Goal: Task Accomplishment & Management: Use online tool/utility

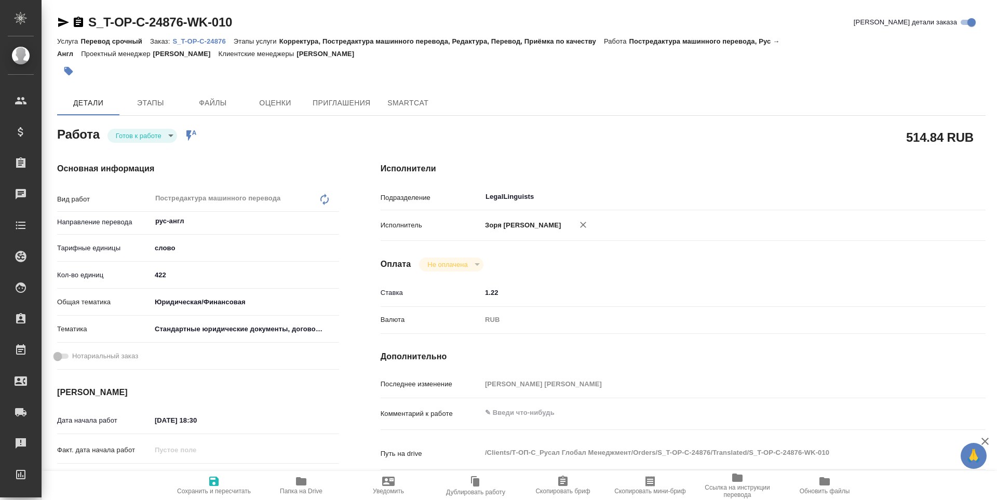
type textarea "x"
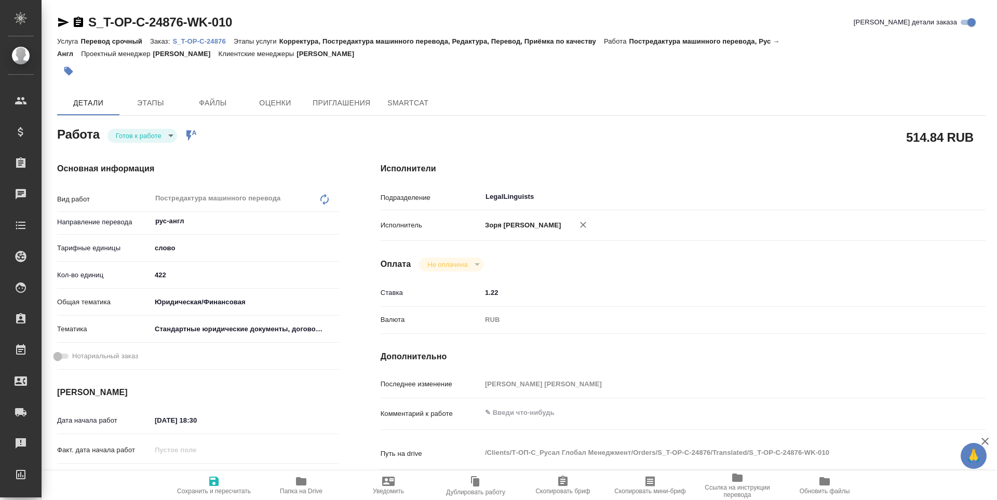
type textarea "x"
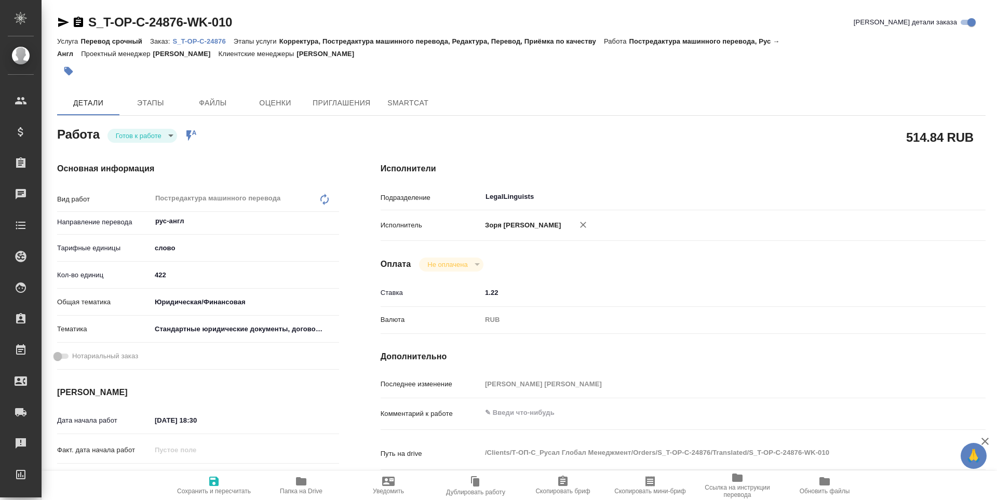
type textarea "x"
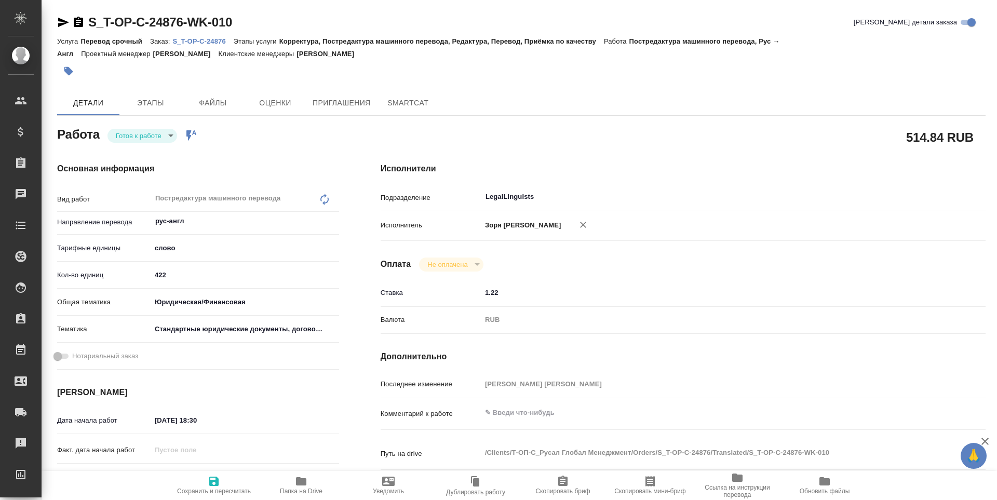
type textarea "x"
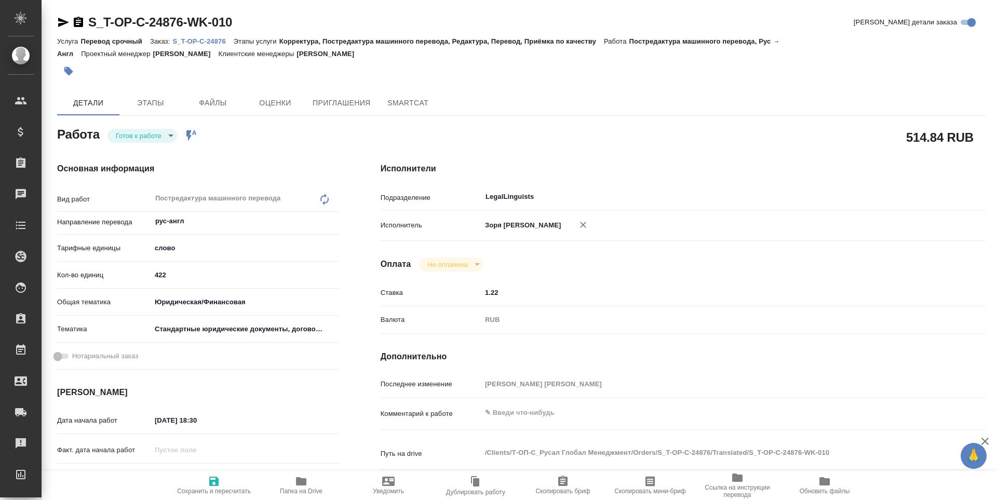
type textarea "x"
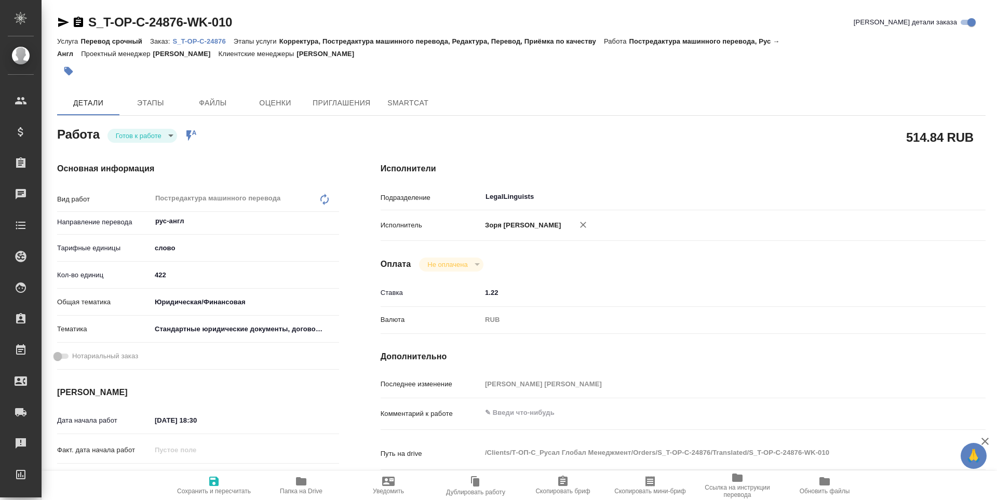
type textarea "x"
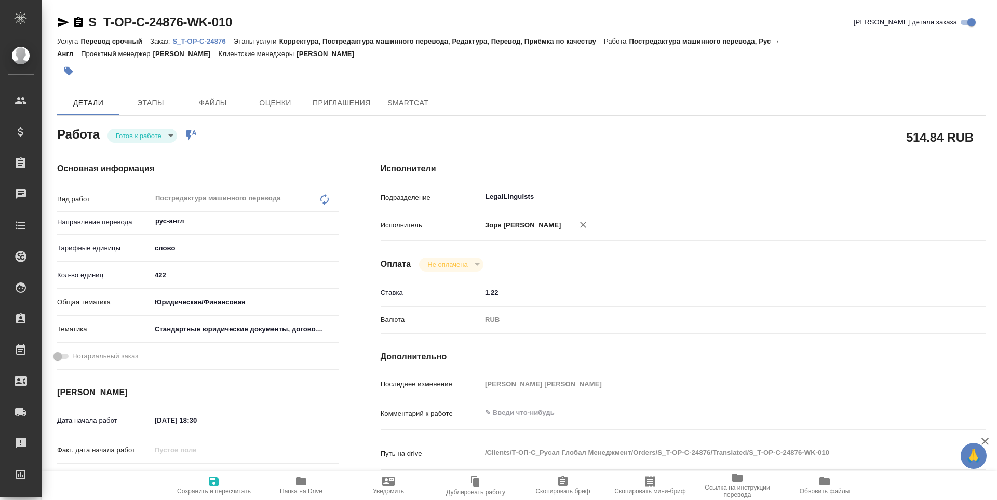
type textarea "x"
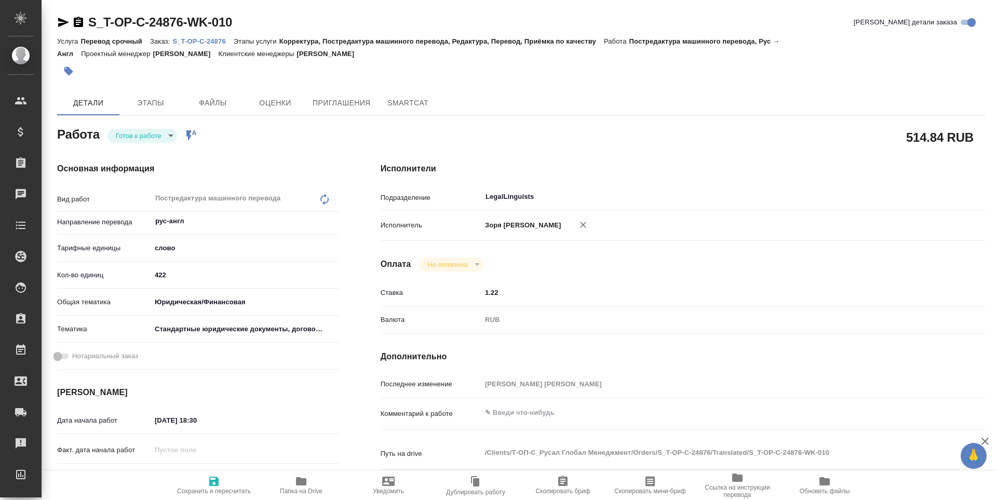
type textarea "x"
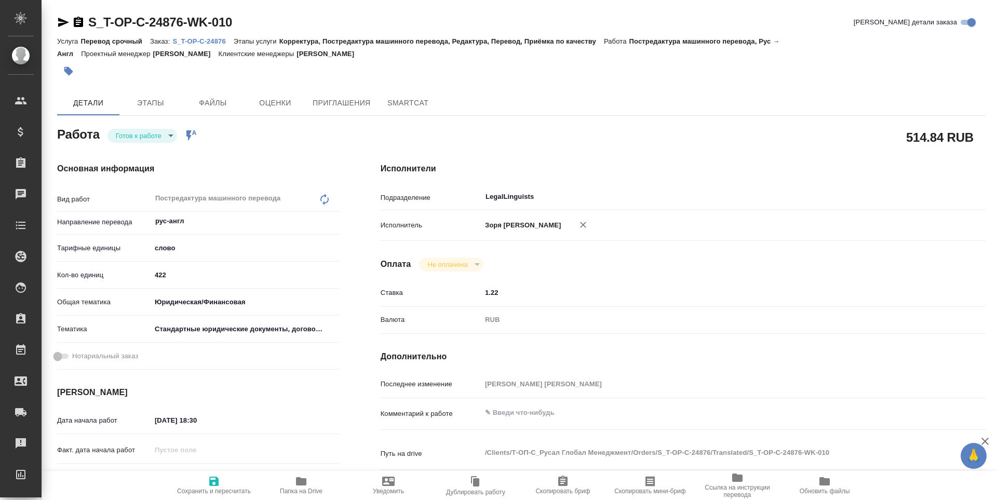
type textarea "x"
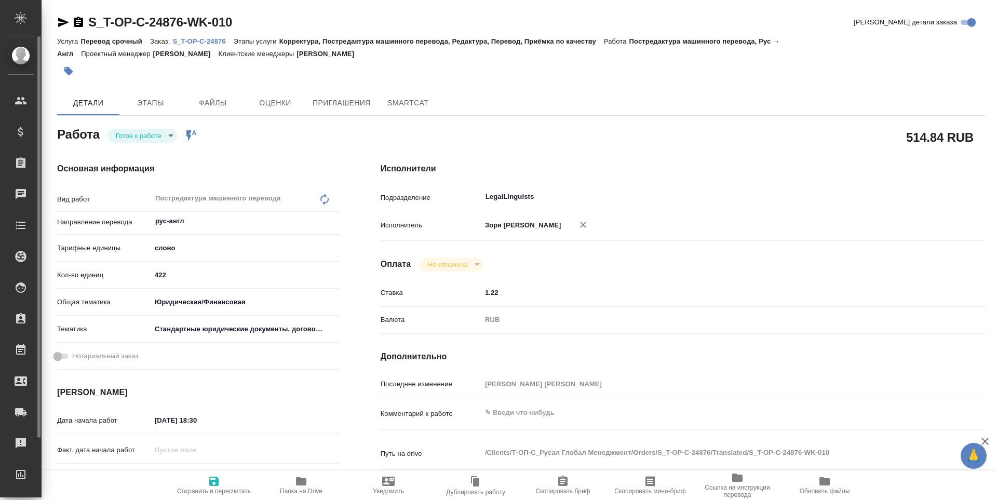
type textarea "x"
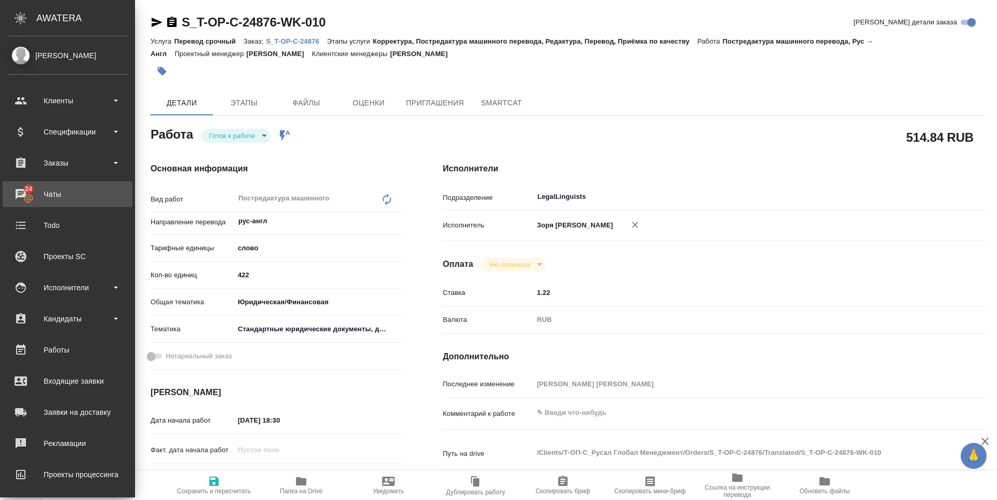
click at [62, 194] on div "Чаты" at bounding box center [67, 194] width 119 height 16
type textarea "x"
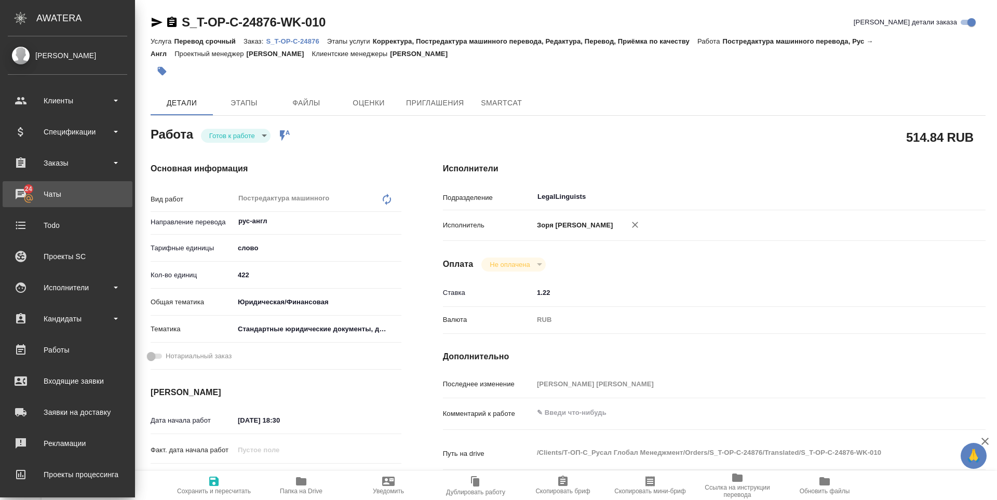
type textarea "x"
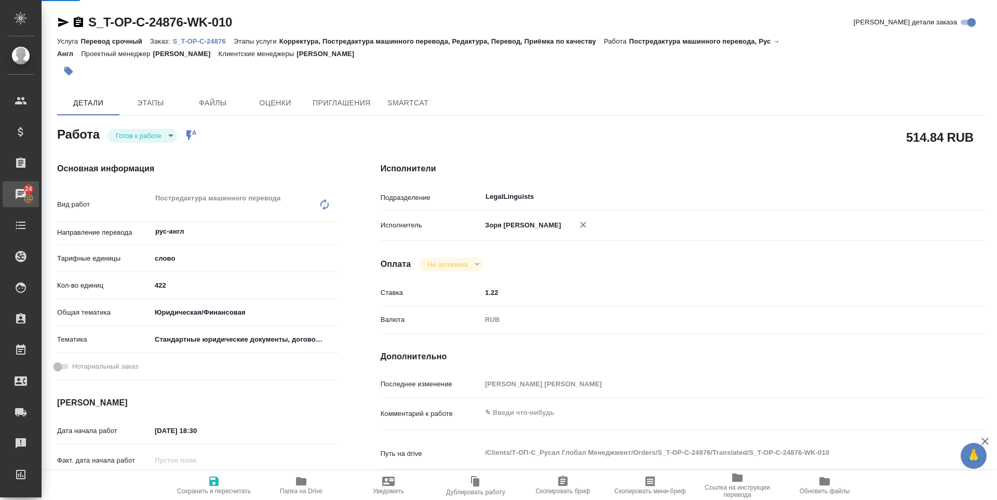
type textarea "x"
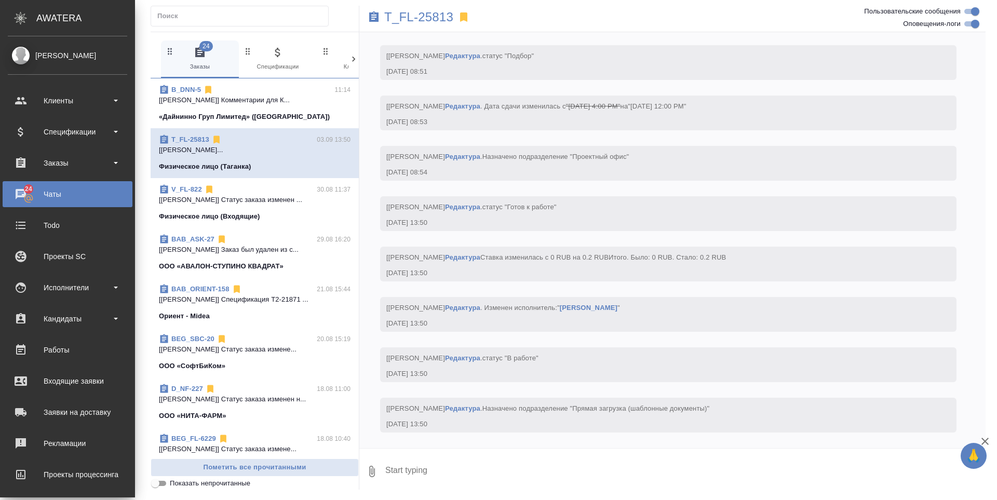
click at [25, 191] on div "Чаты" at bounding box center [67, 194] width 119 height 16
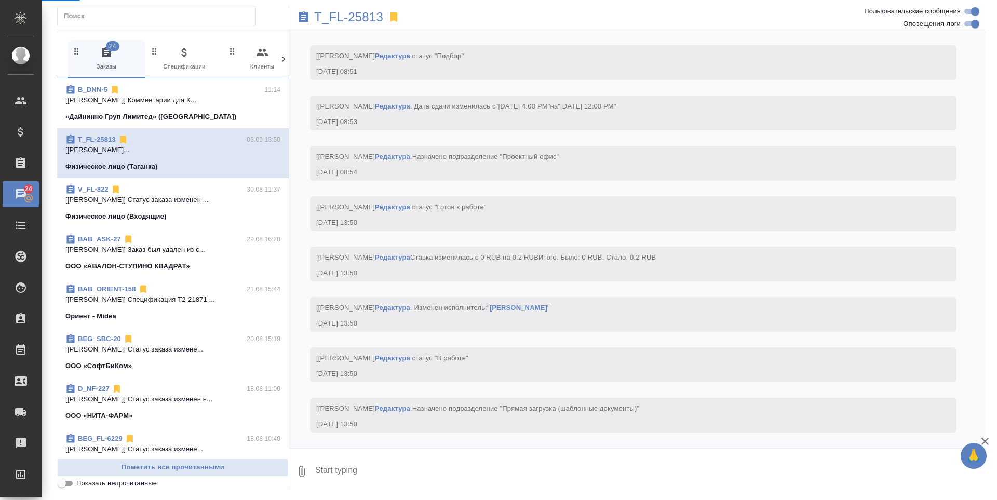
scroll to position [5566, 0]
click at [117, 95] on p "[Богомолова Анастасия] Комментарии для К..." at bounding box center [172, 100] width 215 height 10
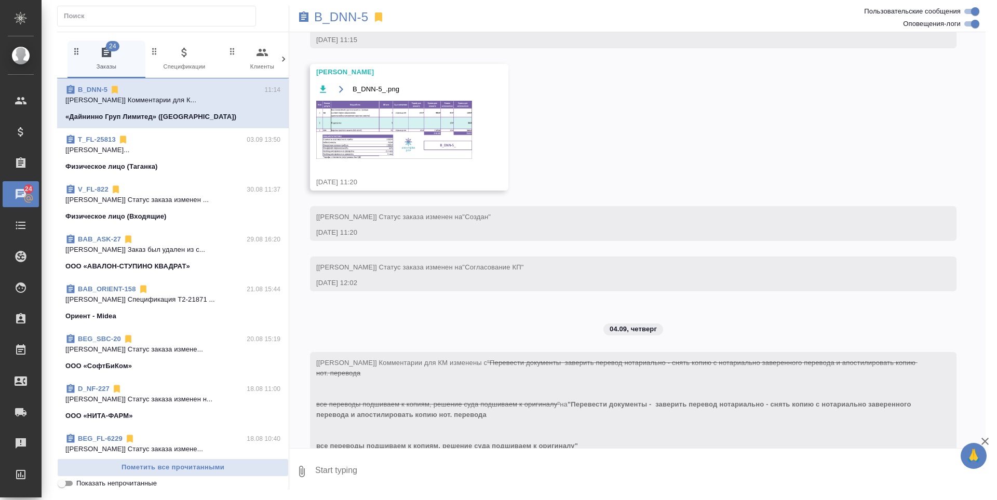
scroll to position [1180, 0]
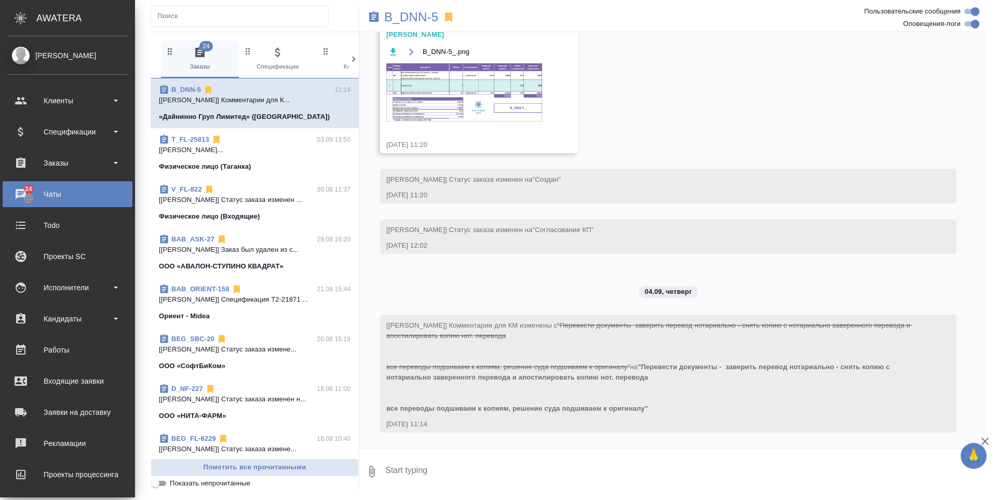
click at [28, 191] on div "Чаты" at bounding box center [67, 194] width 119 height 16
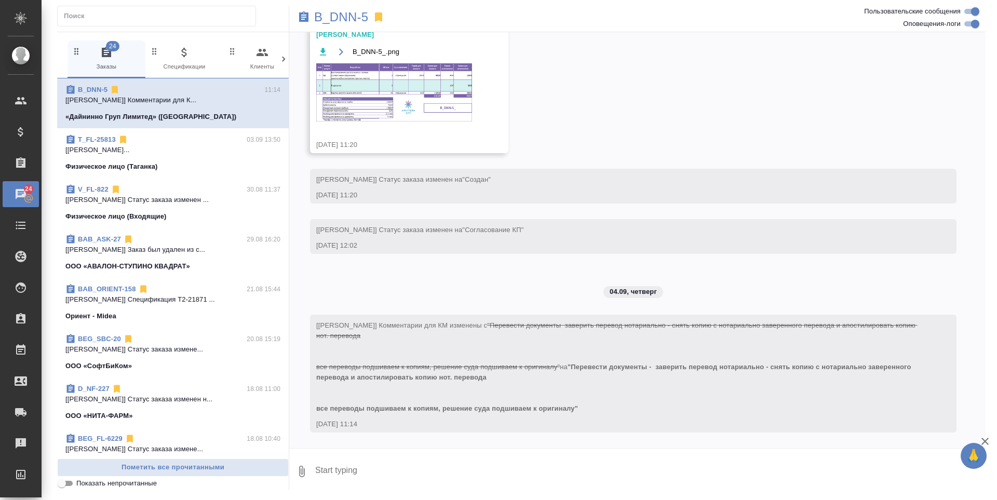
click at [112, 161] on span "T_FL-25813 03.09 13:50 [Тарабановская Анастасия] Работа Редакту... Физическое л…" at bounding box center [172, 153] width 215 height 37
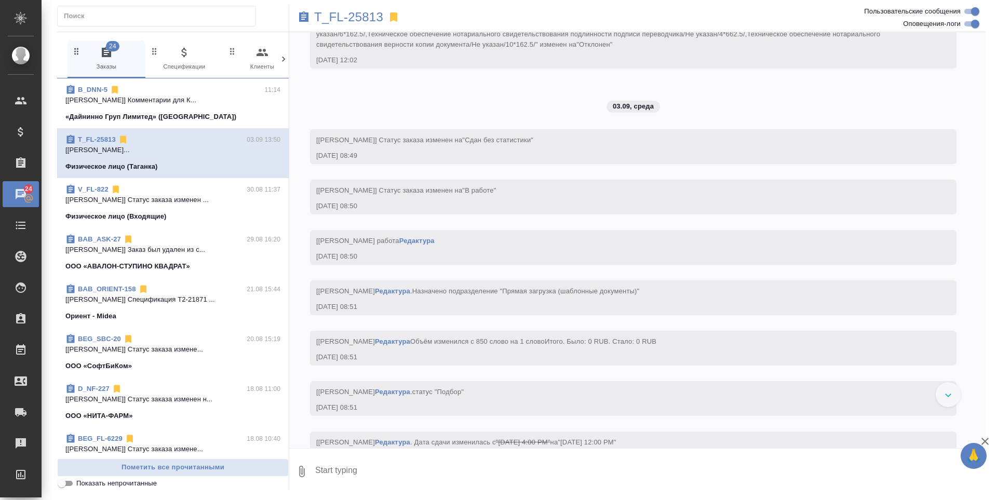
scroll to position [5566, 0]
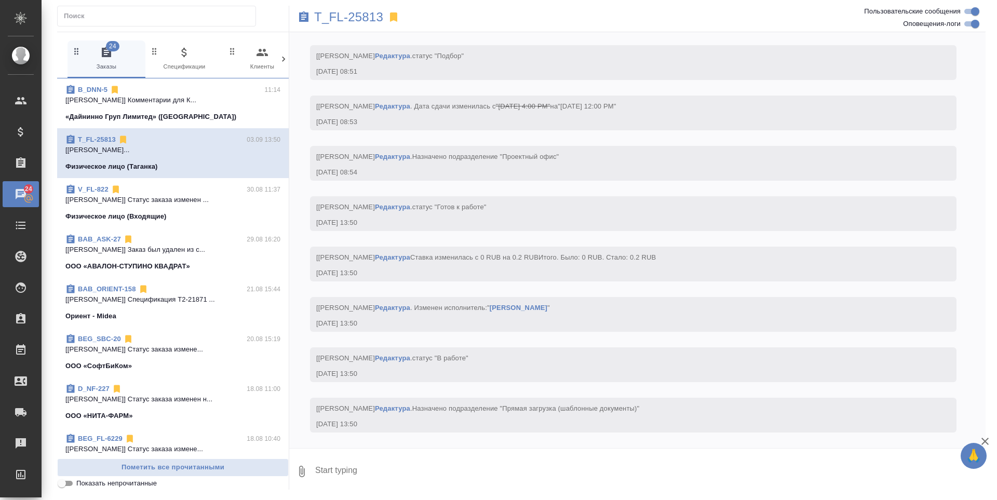
click at [151, 218] on p "Физическое лицо (Входящие)" at bounding box center [115, 216] width 101 height 10
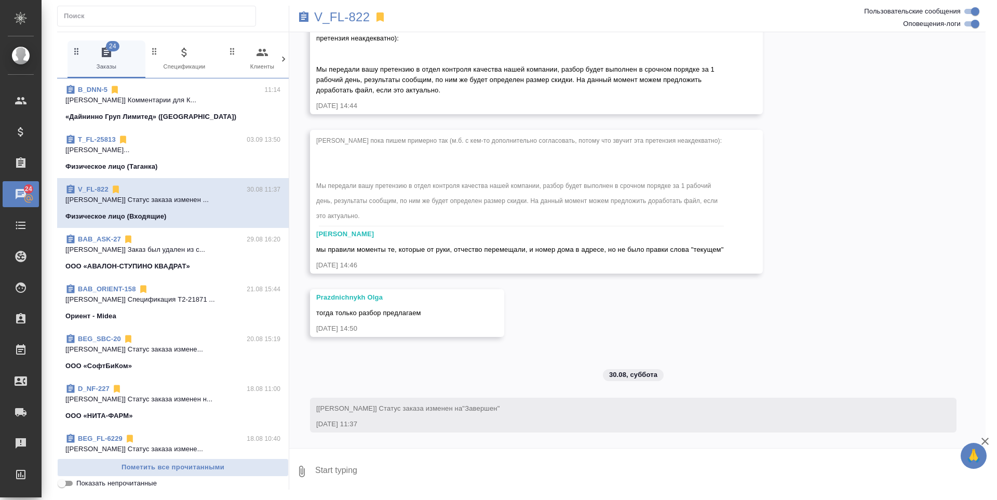
scroll to position [3779, 0]
click at [154, 263] on p "ООО «АВАЛОН-СТУПИНО КВАДРАТ»" at bounding box center [127, 266] width 125 height 10
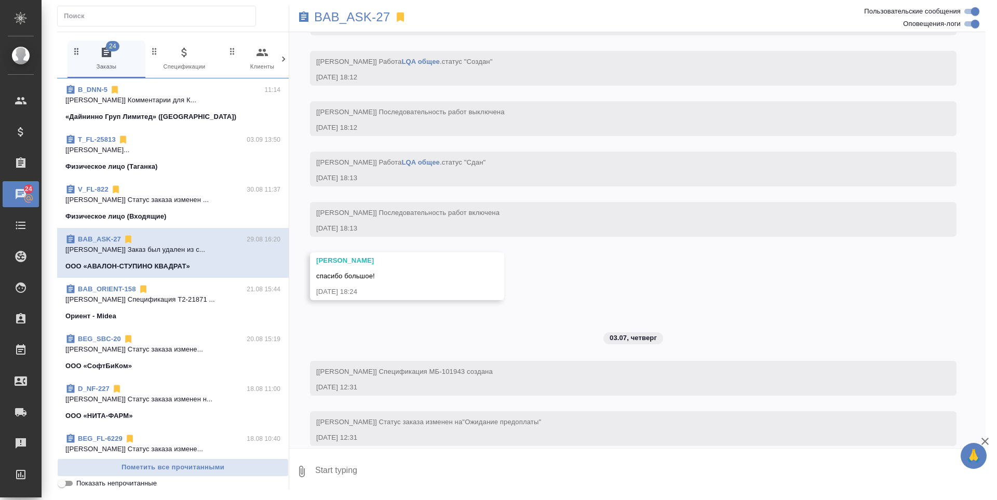
scroll to position [1748, 0]
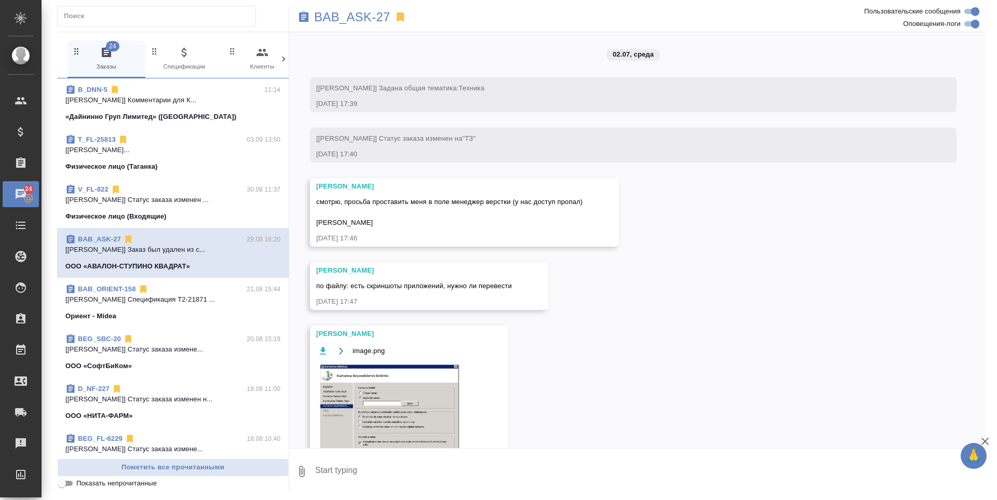
scroll to position [1748, 0]
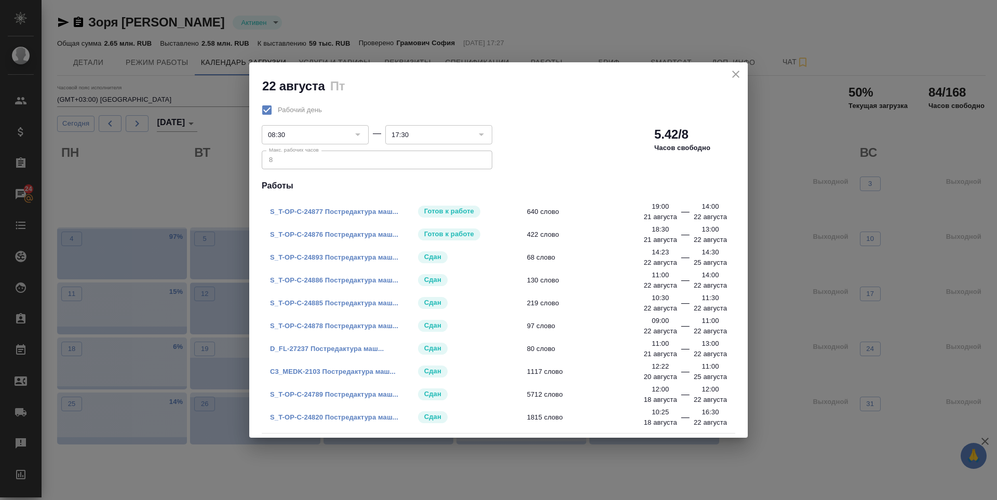
click at [729, 72] on button "close" at bounding box center [736, 74] width 16 height 16
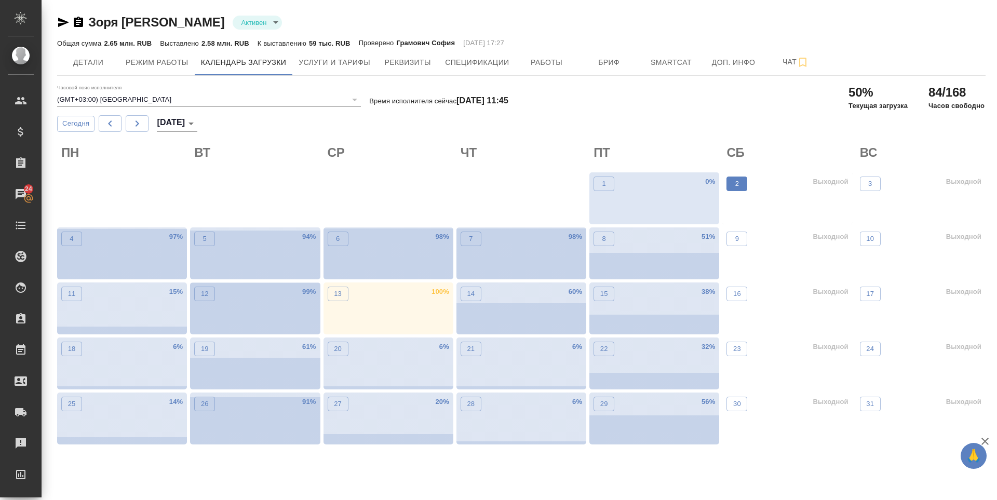
click at [735, 178] on button "2" at bounding box center [737, 184] width 21 height 15
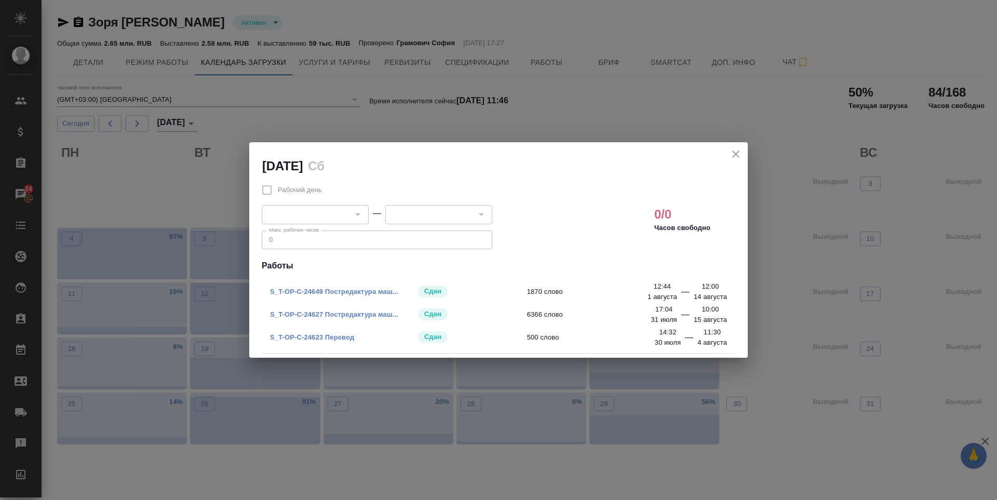
click at [733, 153] on icon "close" at bounding box center [736, 154] width 12 height 12
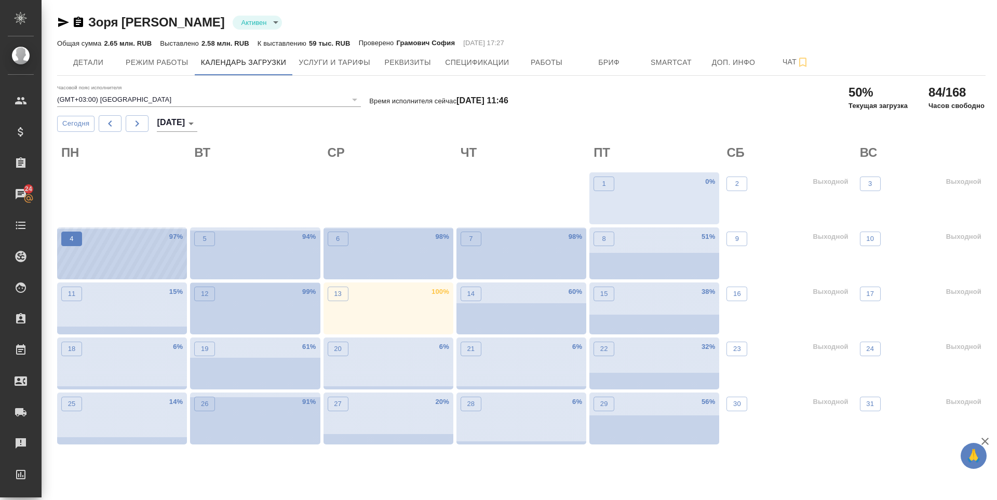
click at [69, 238] on span "4" at bounding box center [71, 239] width 10 height 10
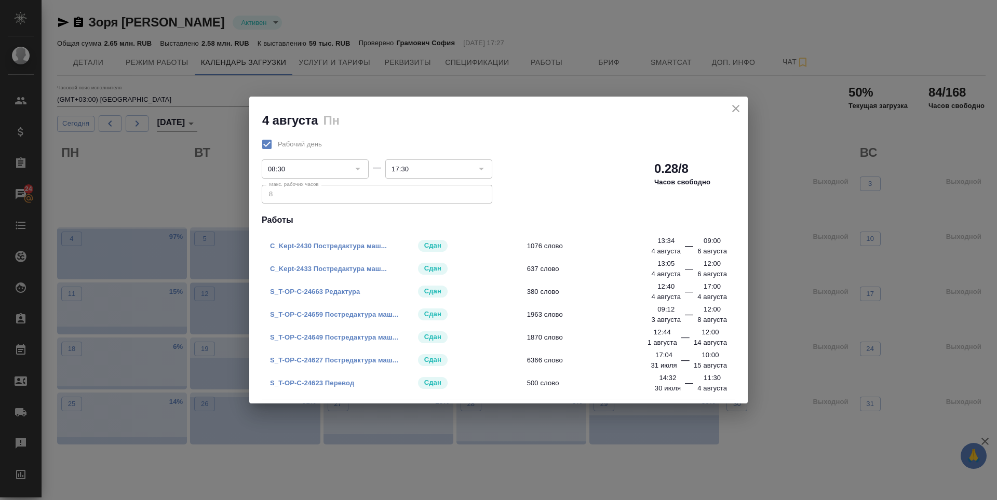
click at [738, 113] on icon "close" at bounding box center [736, 108] width 12 height 12
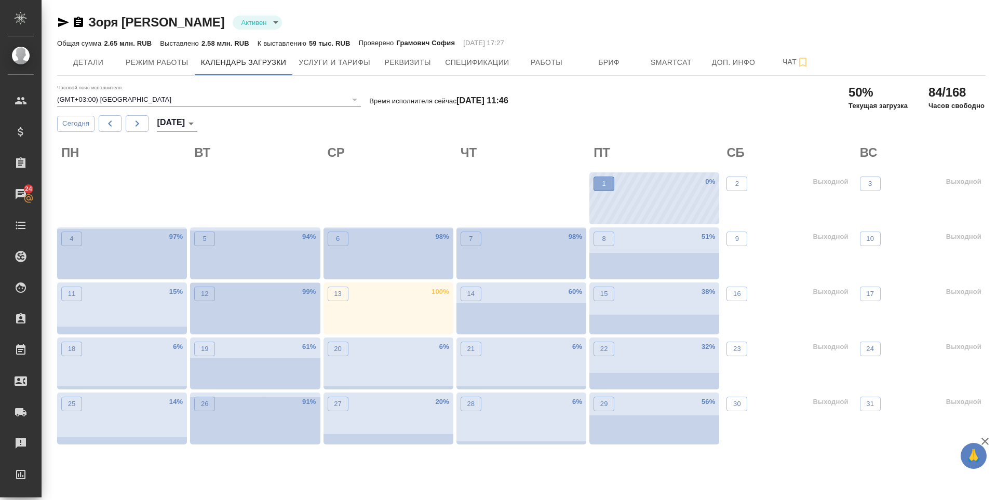
click at [606, 180] on span "1" at bounding box center [604, 184] width 10 height 10
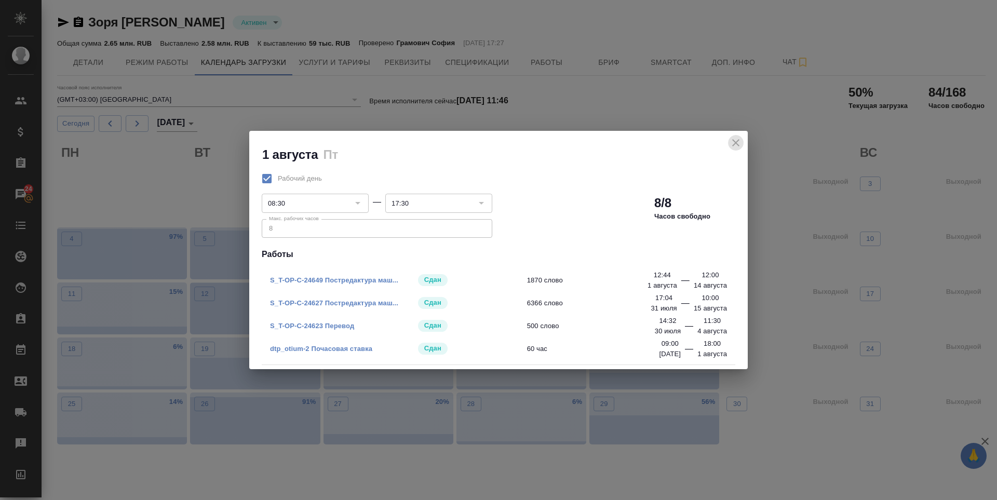
click at [741, 142] on icon "close" at bounding box center [736, 143] width 12 height 12
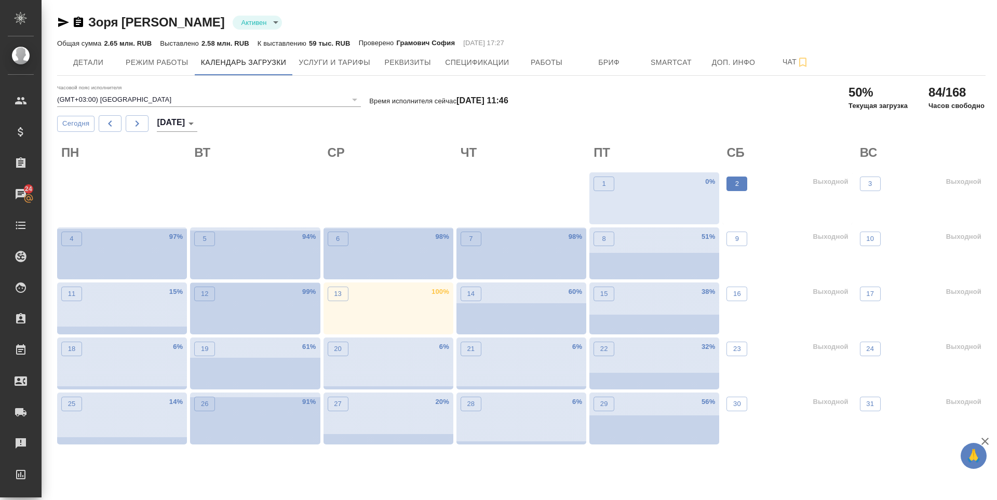
click at [740, 187] on span "2" at bounding box center [737, 184] width 10 height 10
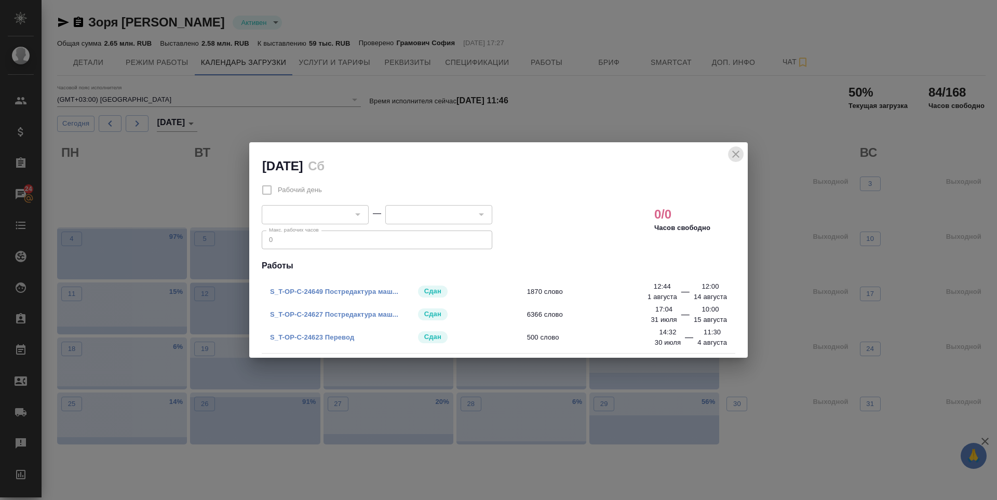
click at [733, 150] on icon "close" at bounding box center [736, 154] width 12 height 12
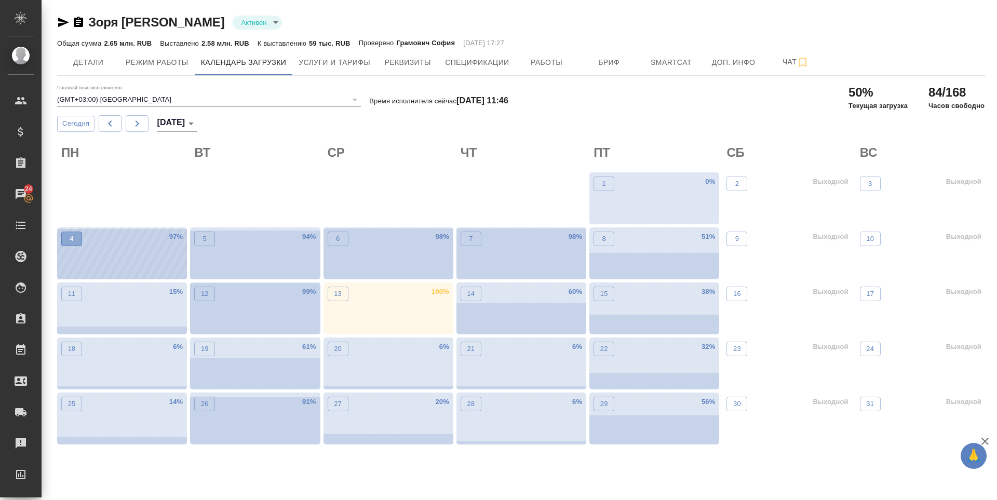
click at [80, 243] on button "4" at bounding box center [71, 239] width 21 height 15
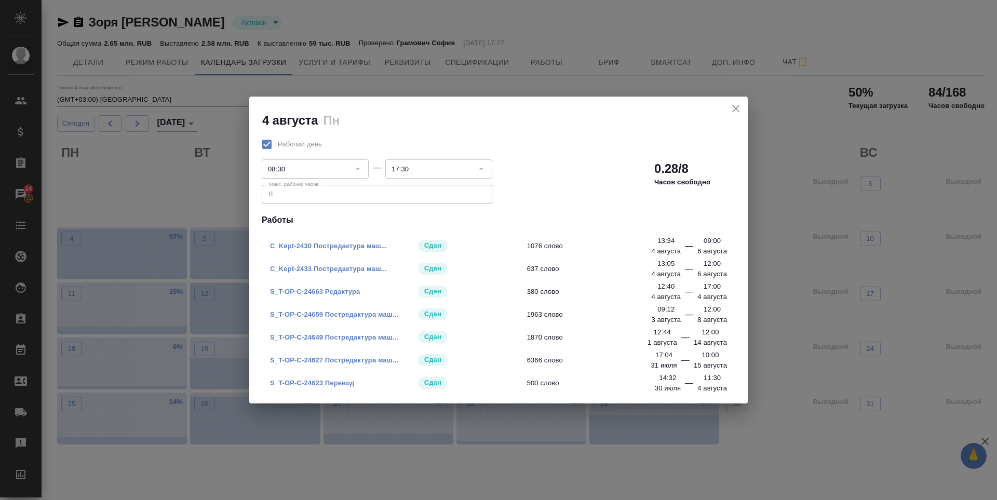
click at [736, 108] on icon "close" at bounding box center [735, 108] width 7 height 7
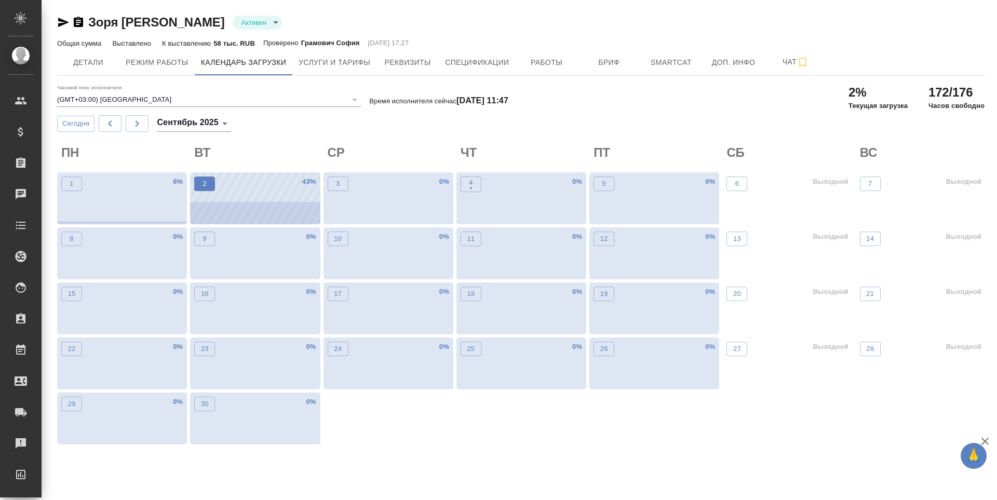
click at [201, 182] on span "2" at bounding box center [204, 184] width 10 height 10
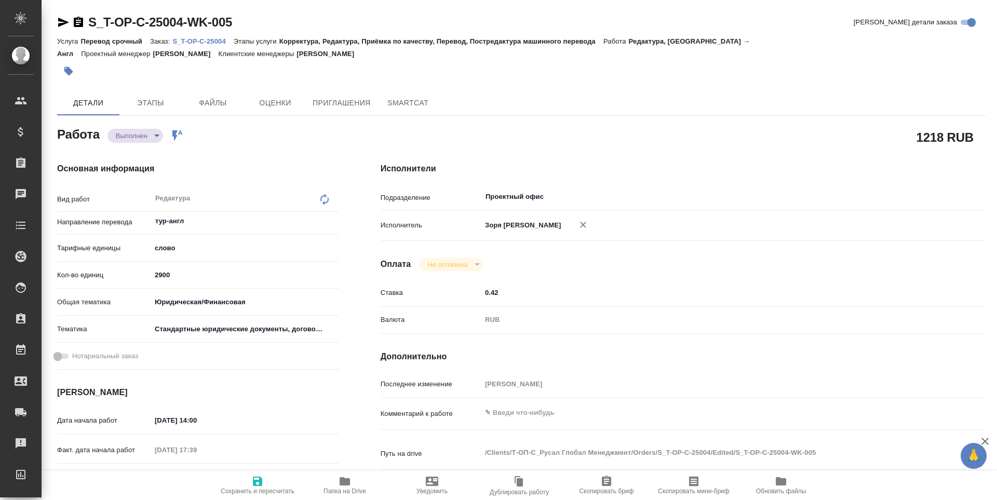
type textarea "x"
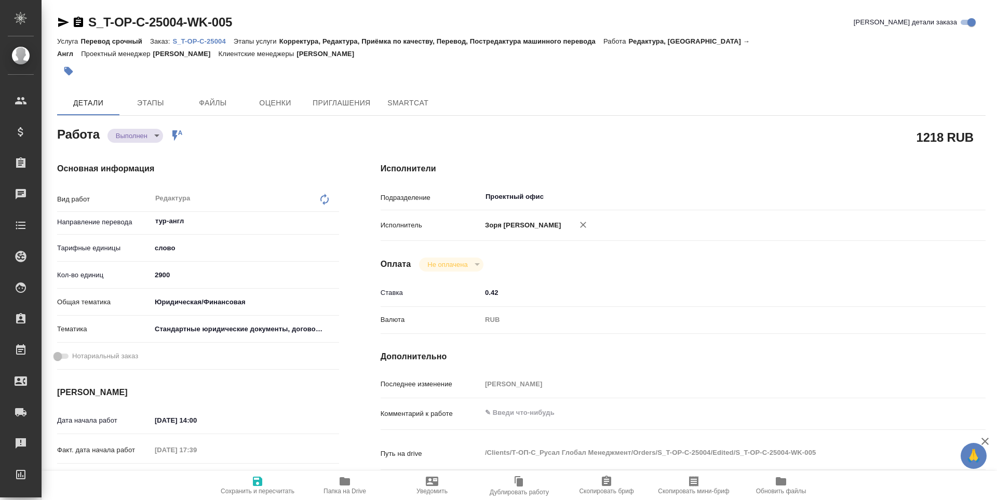
type textarea "x"
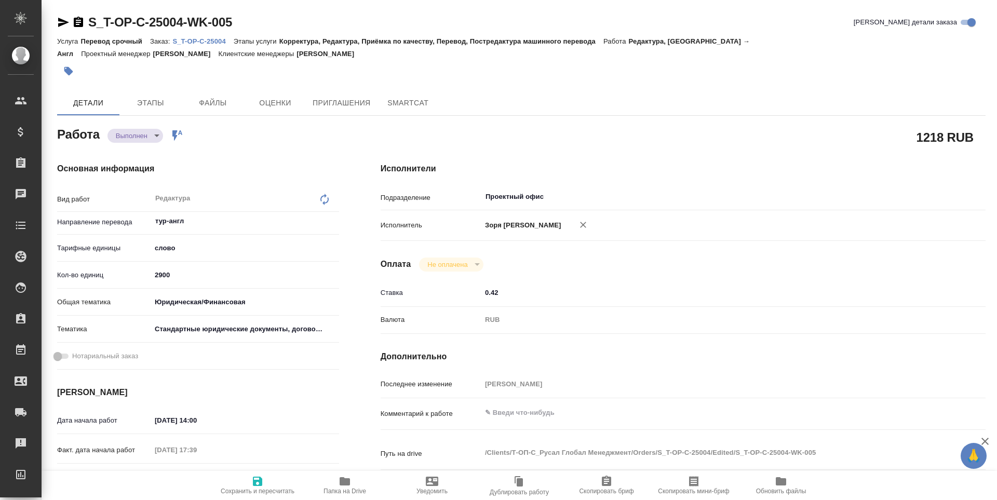
type textarea "x"
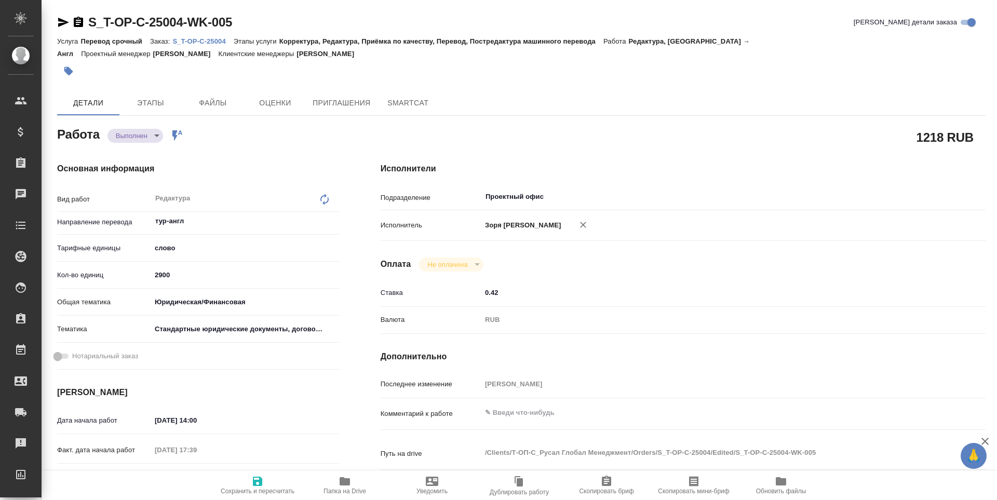
type textarea "x"
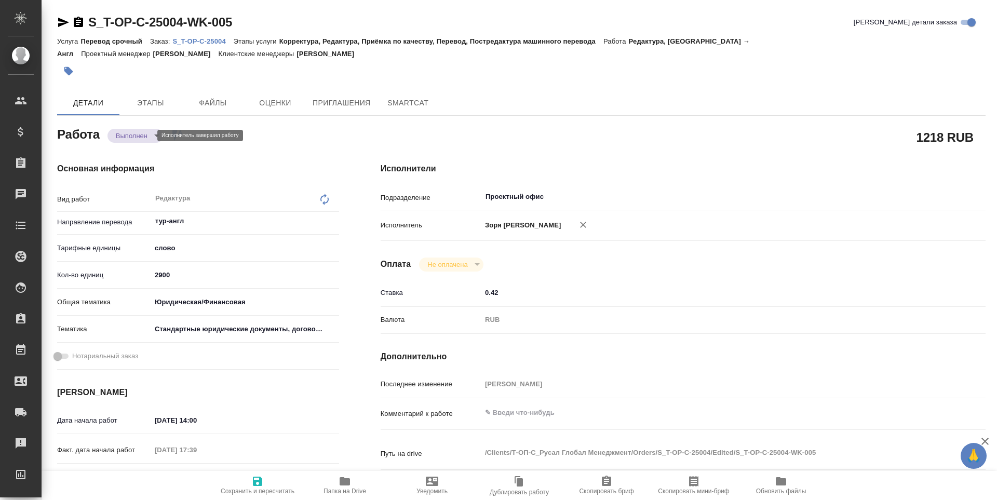
click at [143, 139] on body "🙏 .cls-1 fill:#fff; AWATERA Zoria Tatiana Клиенты Спецификации Заказы Чаты Todo…" at bounding box center [498, 250] width 997 height 500
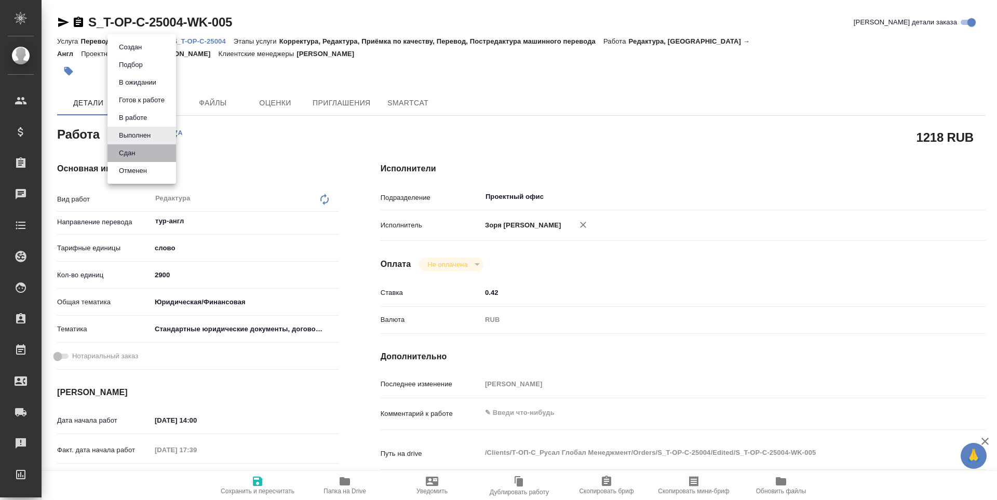
click at [142, 152] on li "Сдан" at bounding box center [142, 153] width 69 height 18
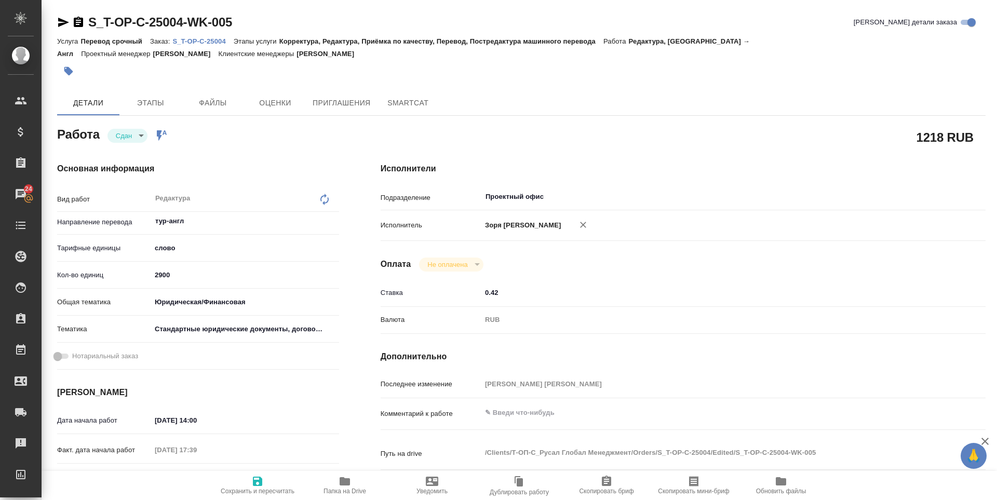
type textarea "x"
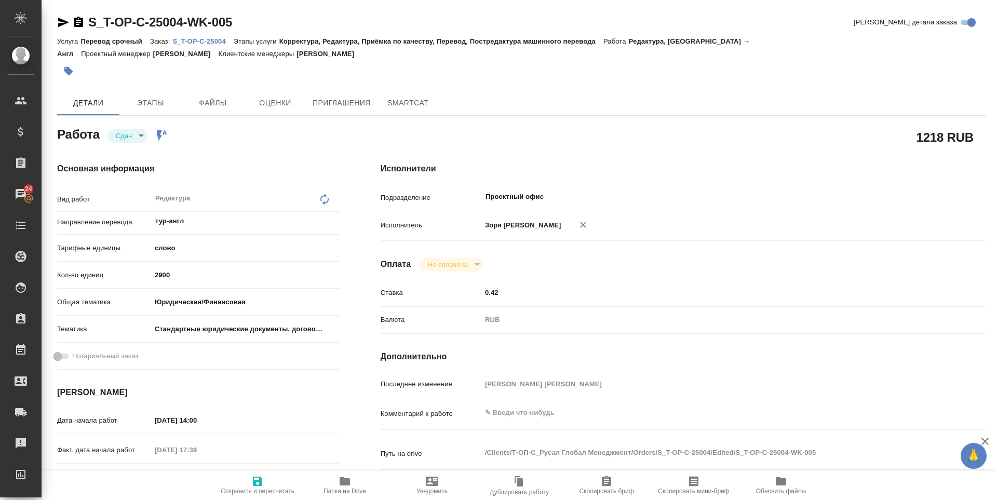
type textarea "x"
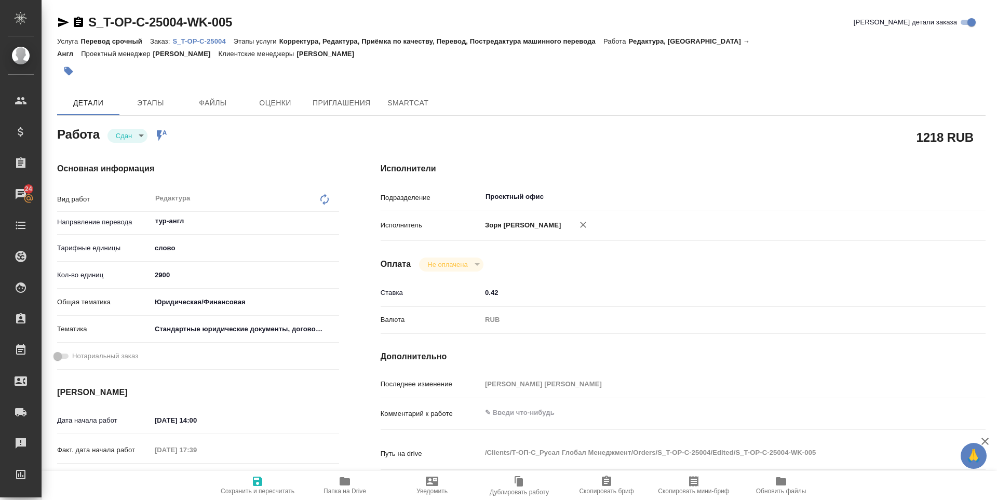
type textarea "x"
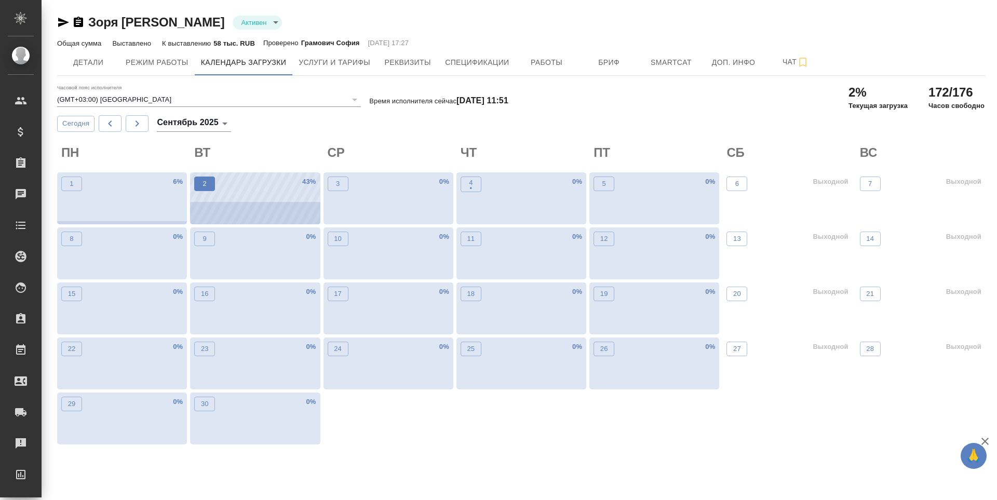
click at [202, 178] on button "2" at bounding box center [204, 184] width 21 height 15
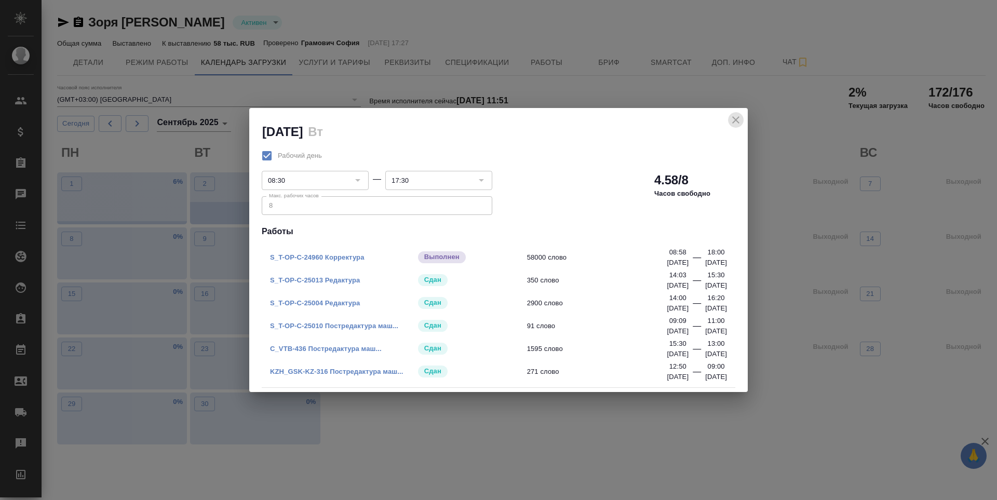
click at [735, 122] on icon "close" at bounding box center [736, 120] width 12 height 12
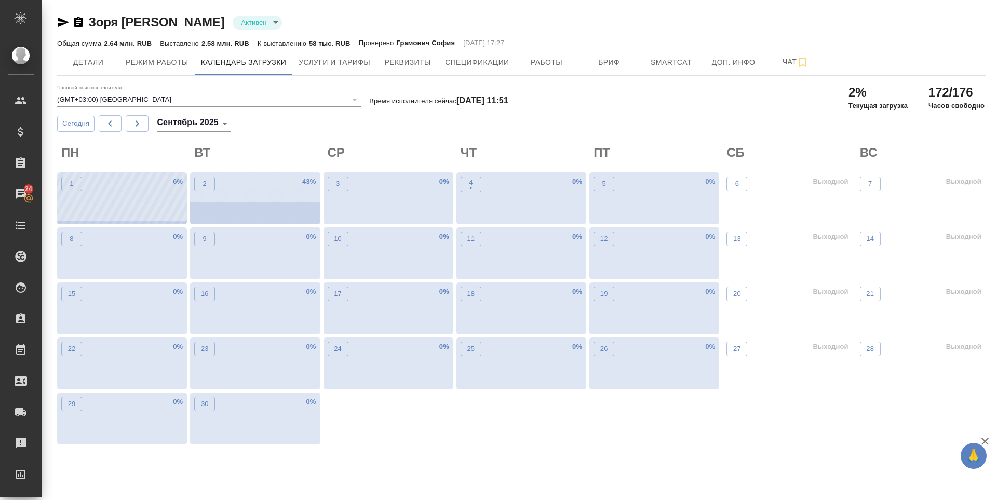
click at [103, 192] on div "1 6 %" at bounding box center [122, 198] width 130 height 52
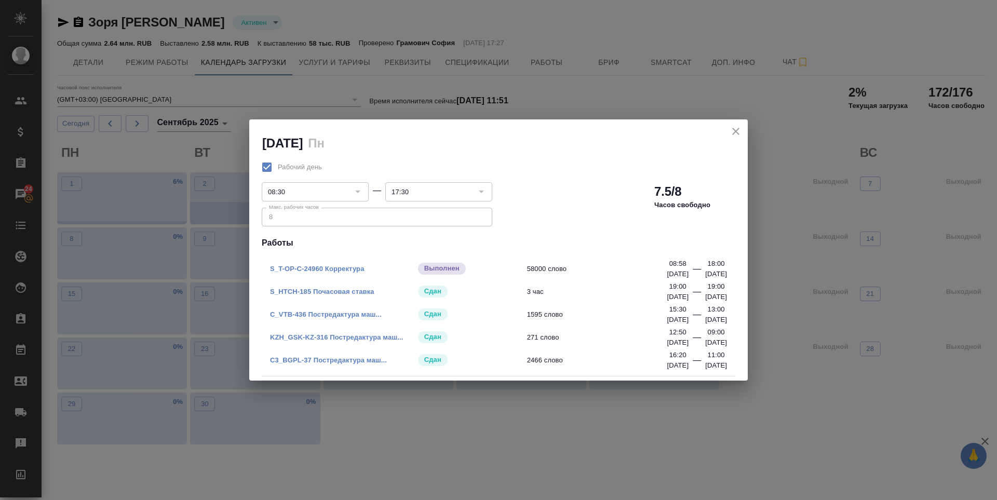
click at [733, 128] on icon "close" at bounding box center [736, 131] width 12 height 12
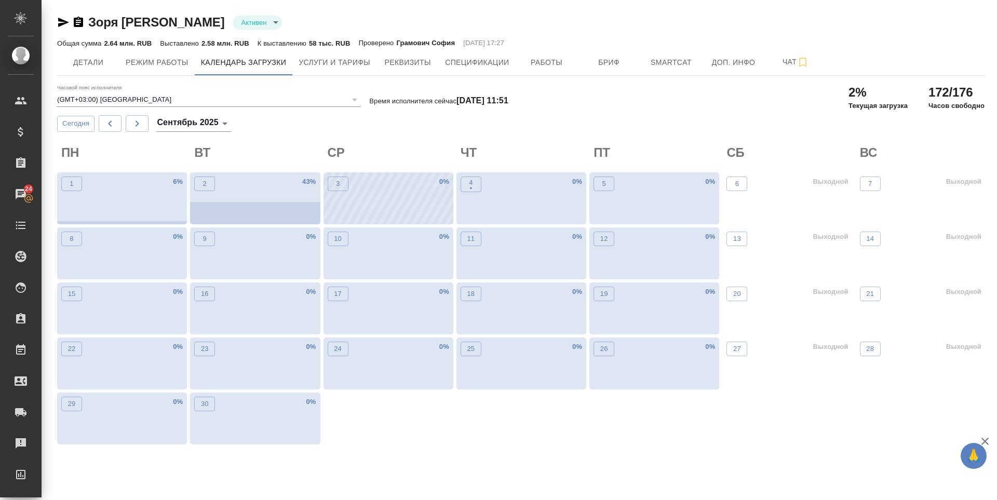
click at [382, 195] on div "3 0 %" at bounding box center [389, 198] width 130 height 52
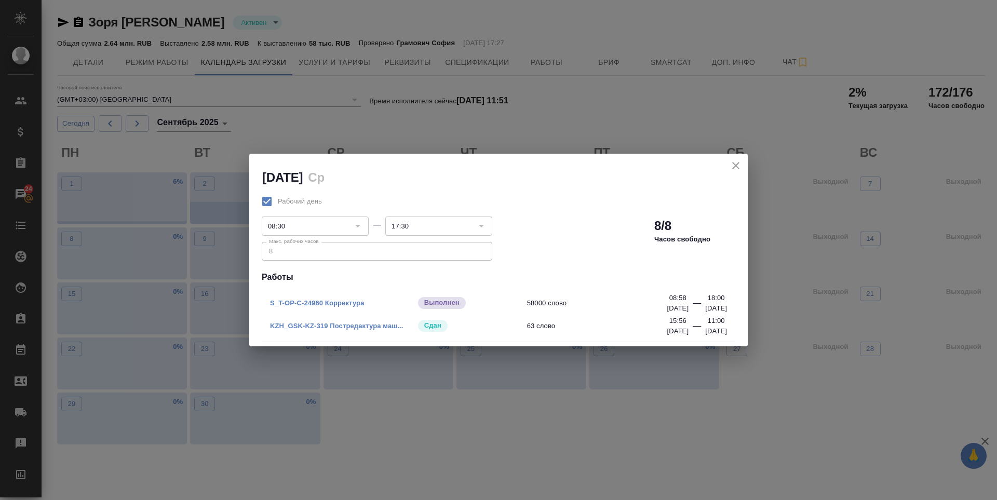
click at [732, 160] on icon "close" at bounding box center [736, 165] width 12 height 12
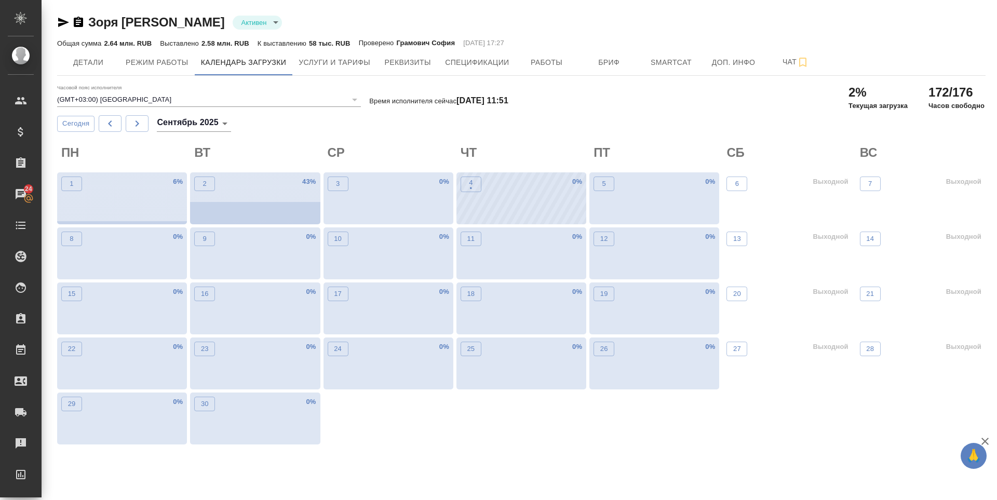
click at [486, 193] on div "4 • 0 %" at bounding box center [522, 198] width 130 height 52
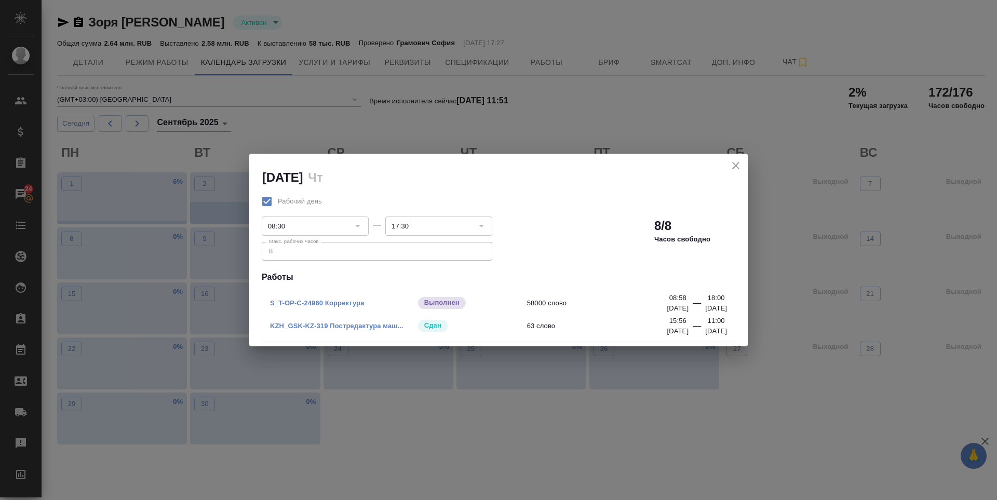
click at [730, 168] on icon "close" at bounding box center [736, 165] width 12 height 12
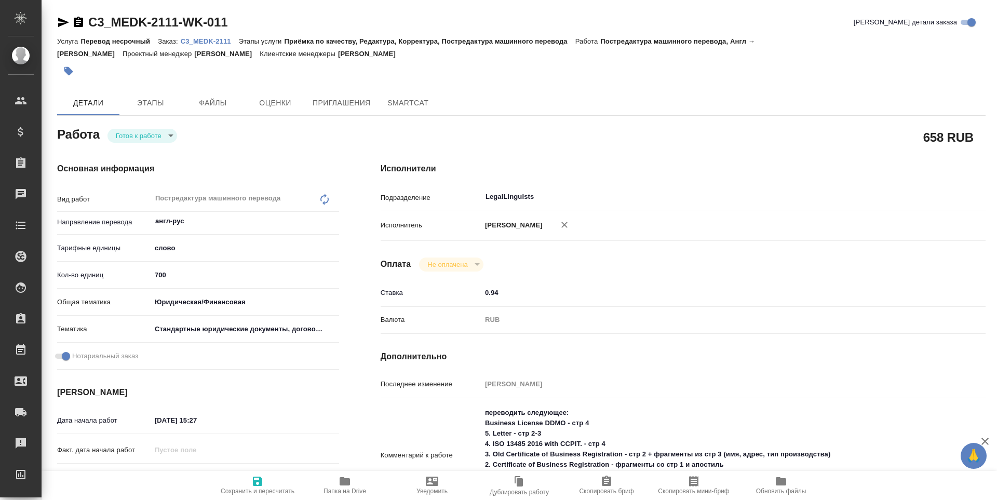
scroll to position [431, 0]
